Goal: Information Seeking & Learning: Learn about a topic

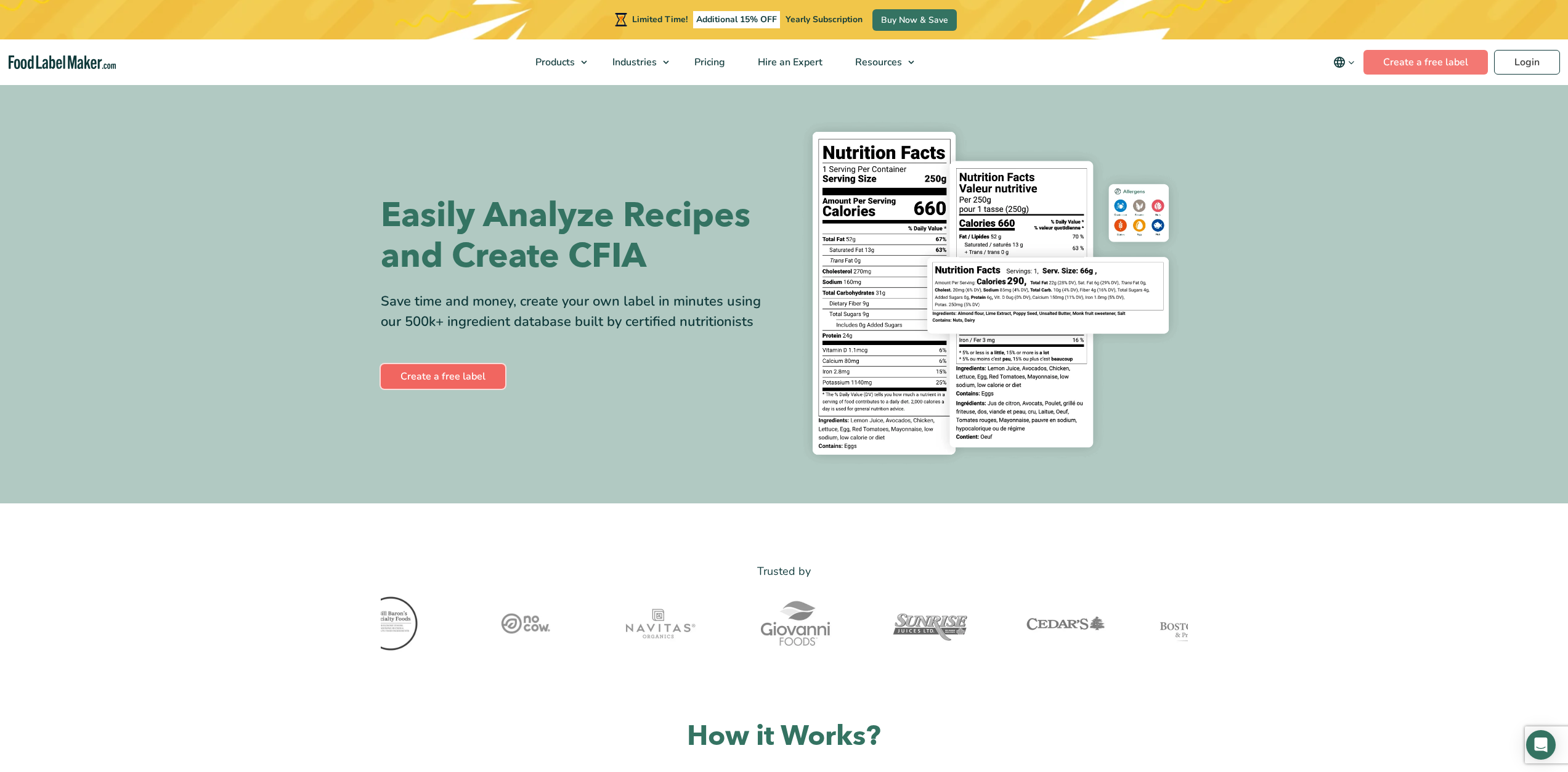
click at [425, 376] on link "Create a free label" at bounding box center [443, 376] width 124 height 24
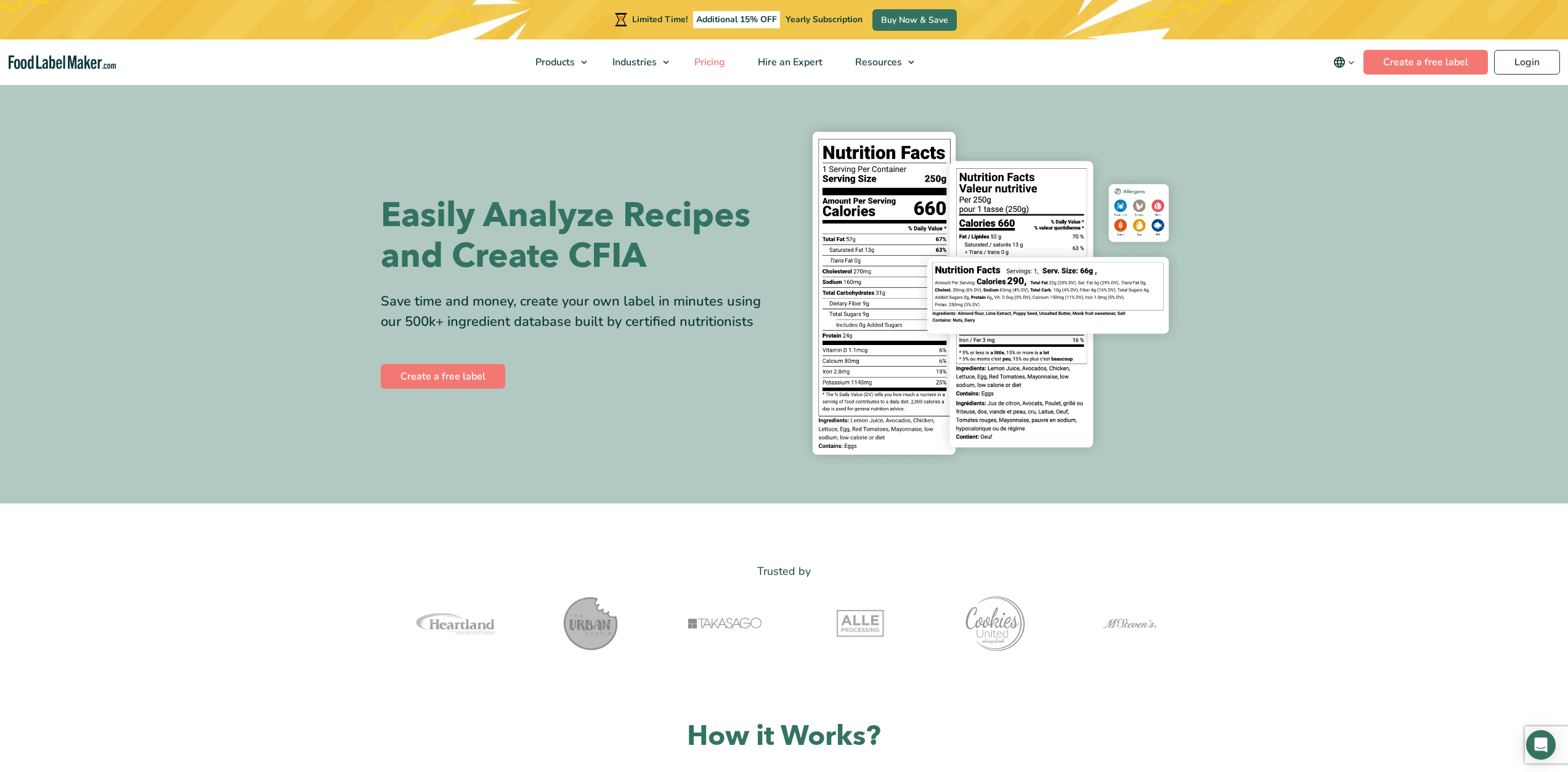
click at [712, 63] on span "Pricing" at bounding box center [708, 62] width 36 height 14
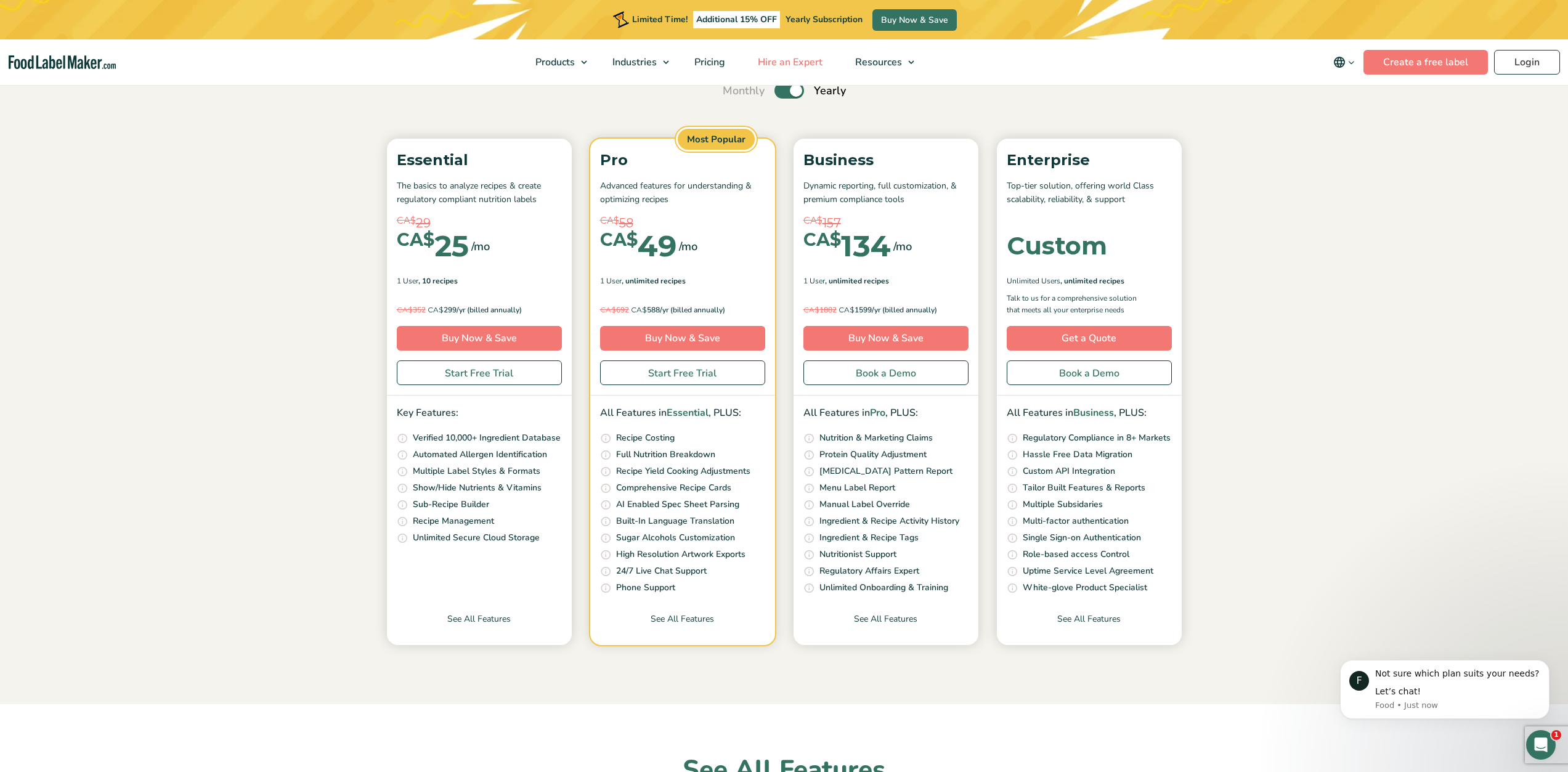
click at [788, 63] on span "Hire an Expert" at bounding box center [789, 62] width 70 height 14
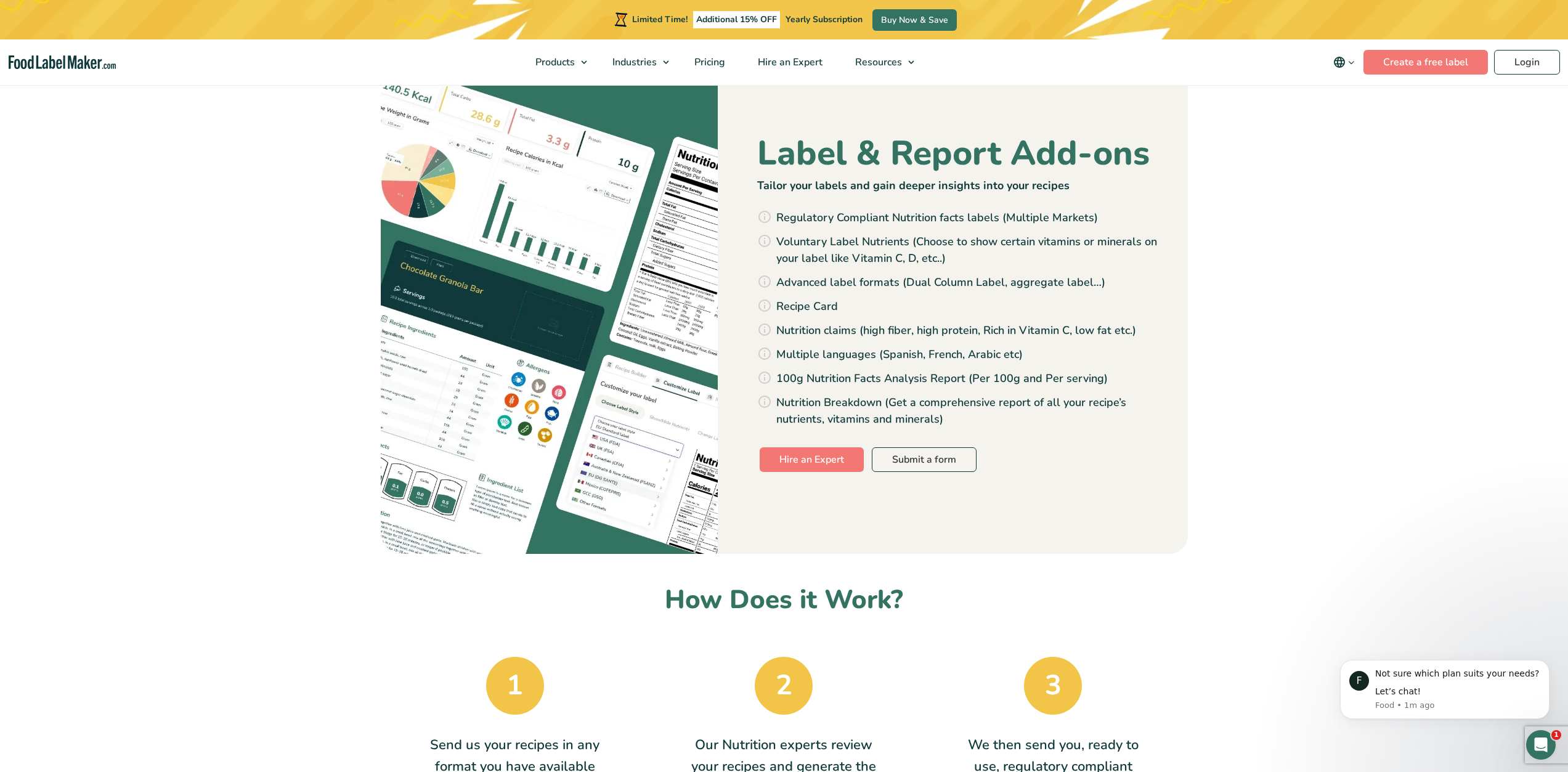
scroll to position [1171, 0]
